Goal: Information Seeking & Learning: Learn about a topic

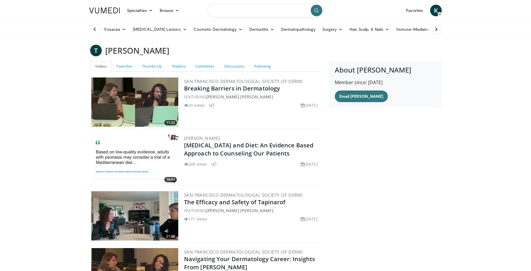
click at [256, 9] on input "Search topics, interventions" at bounding box center [266, 10] width 116 height 14
type input "*********"
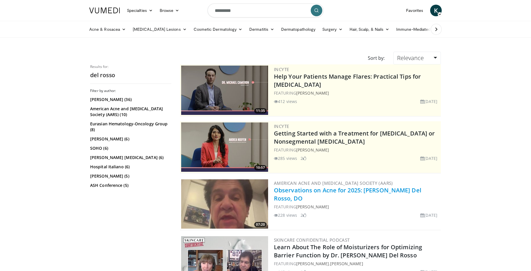
click at [344, 191] on link "Observations on Acne for 2025: [PERSON_NAME] Del Rosso, DO" at bounding box center [348, 194] width 148 height 16
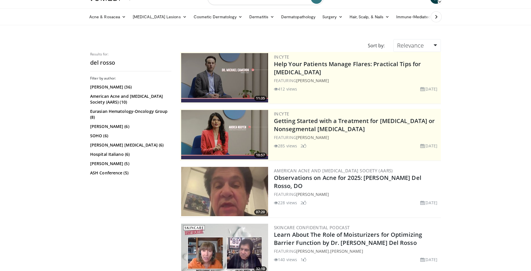
scroll to position [99, 0]
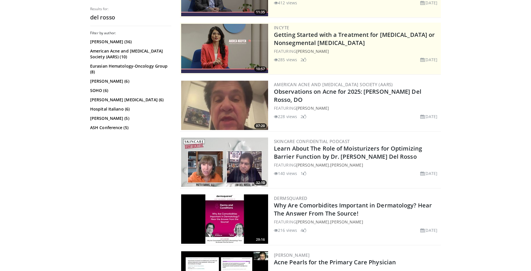
drag, startPoint x: 526, startPoint y: 45, endPoint x: 501, endPoint y: 29, distance: 29.6
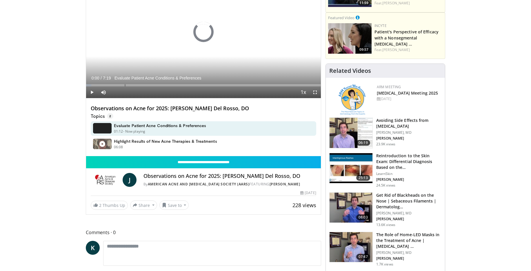
scroll to position [60, 0]
